Goal: Task Accomplishment & Management: Manage account settings

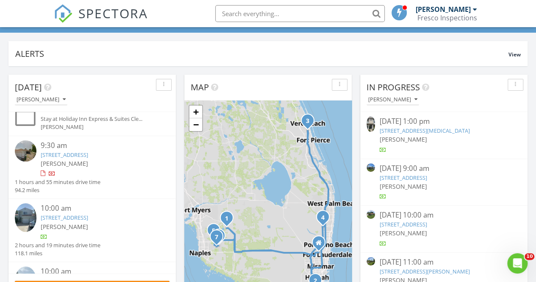
scroll to position [14, 0]
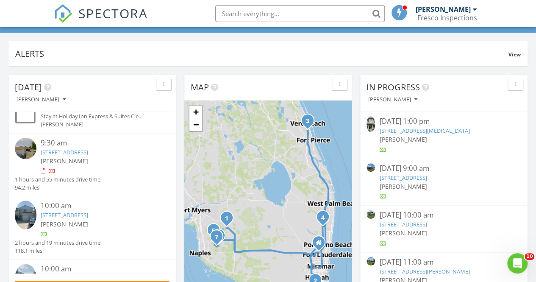
click at [88, 217] on link "6648 Mimosa Ct, Miami, FL 33143" at bounding box center [64, 215] width 47 height 8
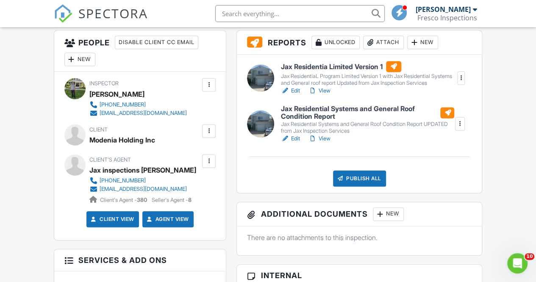
scroll to position [219, 0]
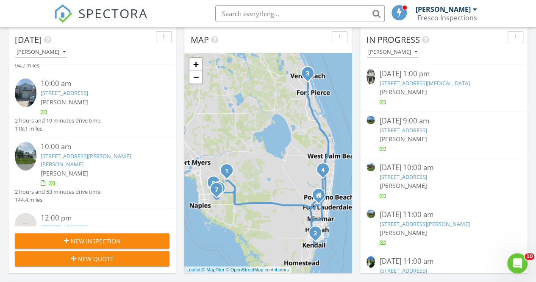
scroll to position [92, 0]
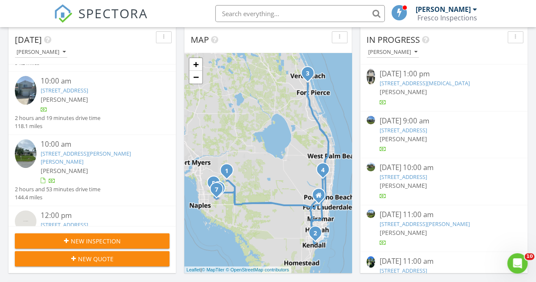
click at [84, 150] on link "[STREET_ADDRESS][PERSON_NAME][PERSON_NAME]" at bounding box center [86, 158] width 90 height 16
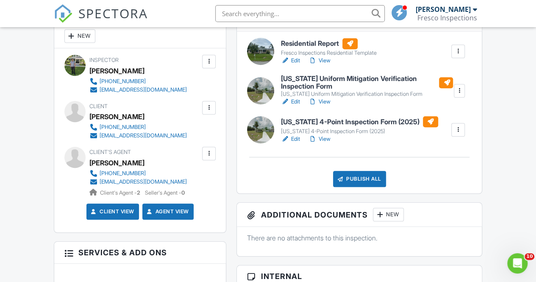
click at [325, 65] on link "View" at bounding box center [319, 60] width 22 height 8
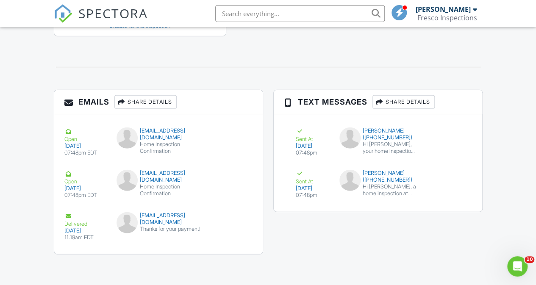
scroll to position [1007, 0]
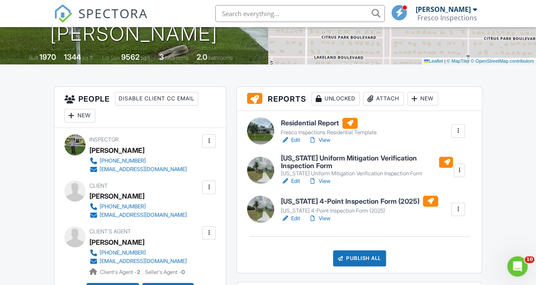
scroll to position [167, 0]
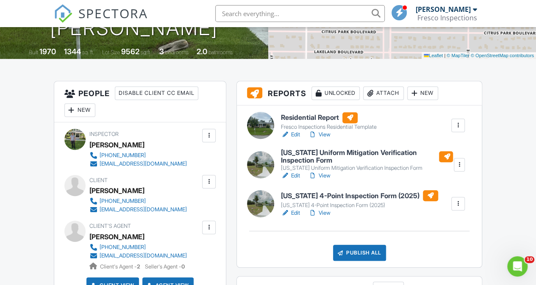
click at [296, 139] on link "Edit" at bounding box center [290, 134] width 19 height 8
